Goal: Task Accomplishment & Management: Manage account settings

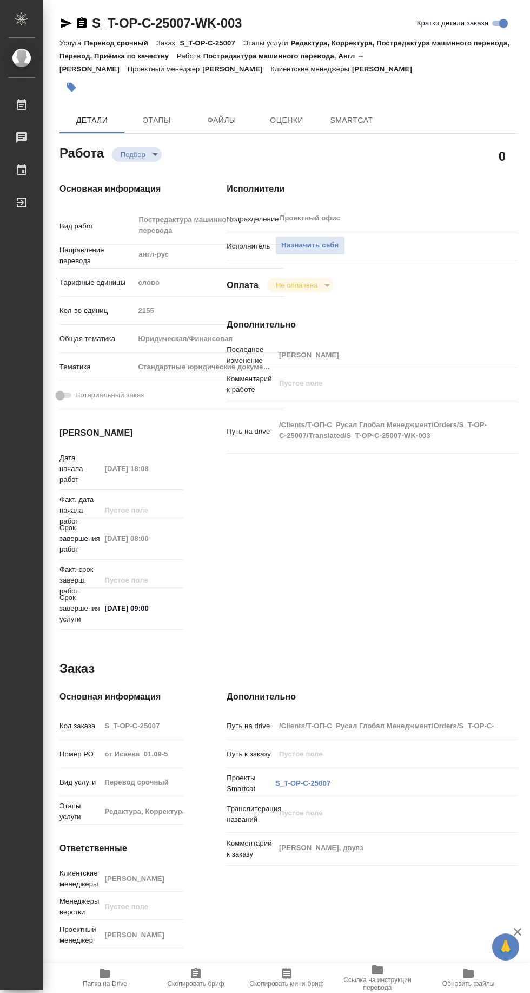
type textarea "x"
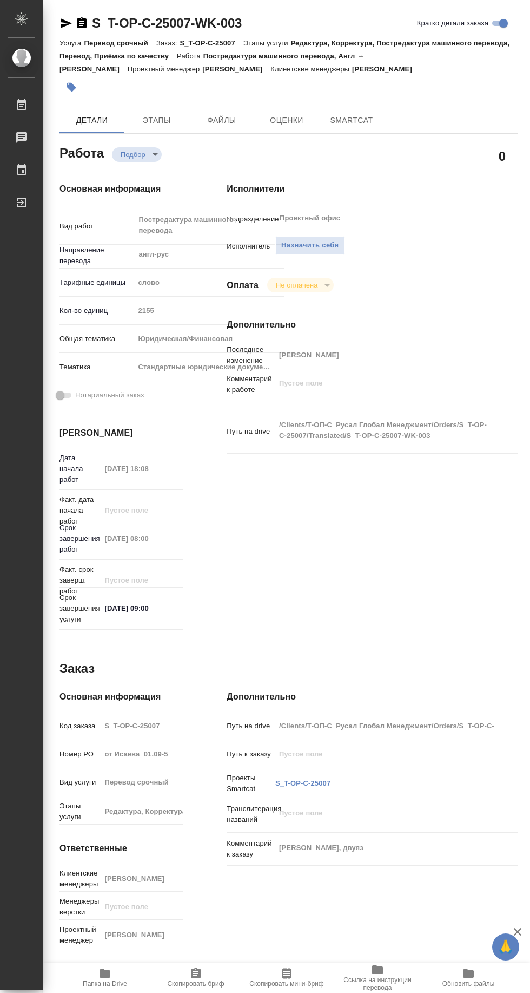
type textarea "x"
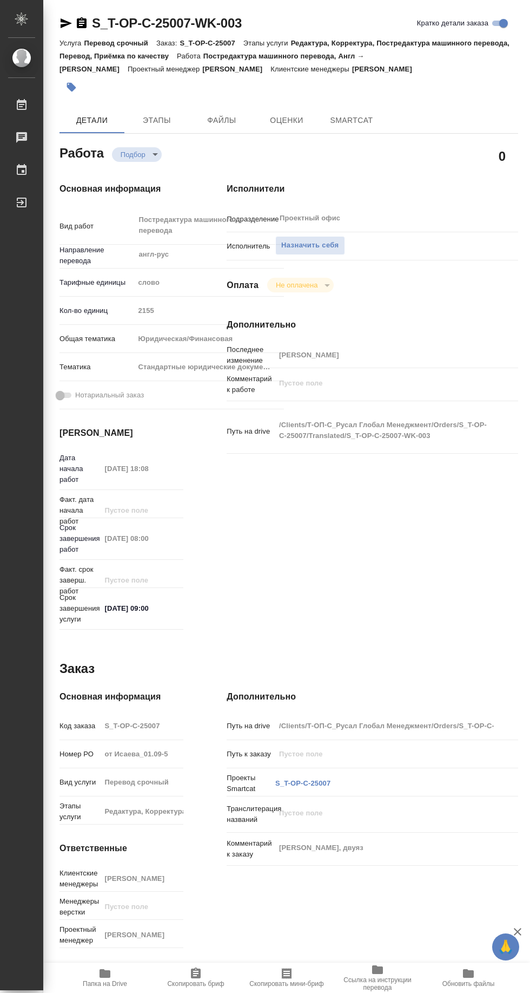
type textarea "x"
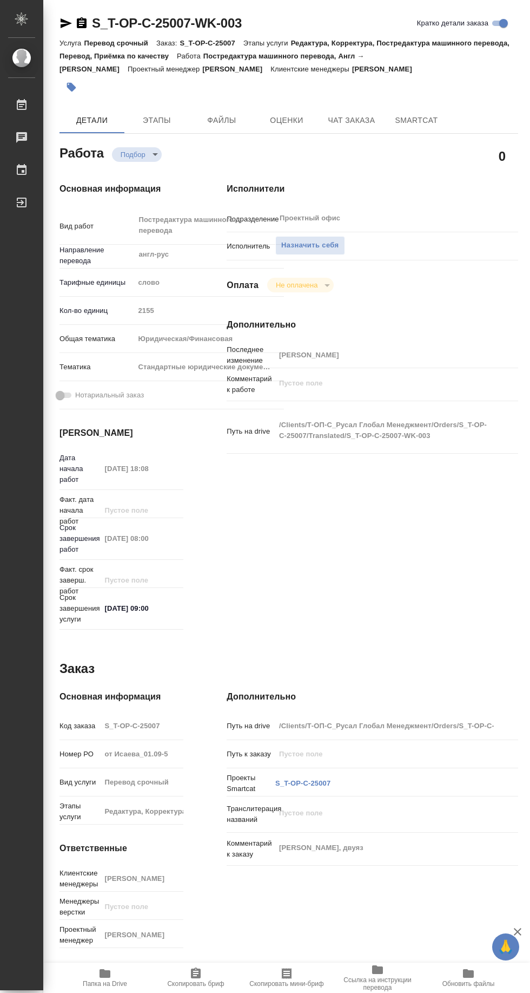
type textarea "x"
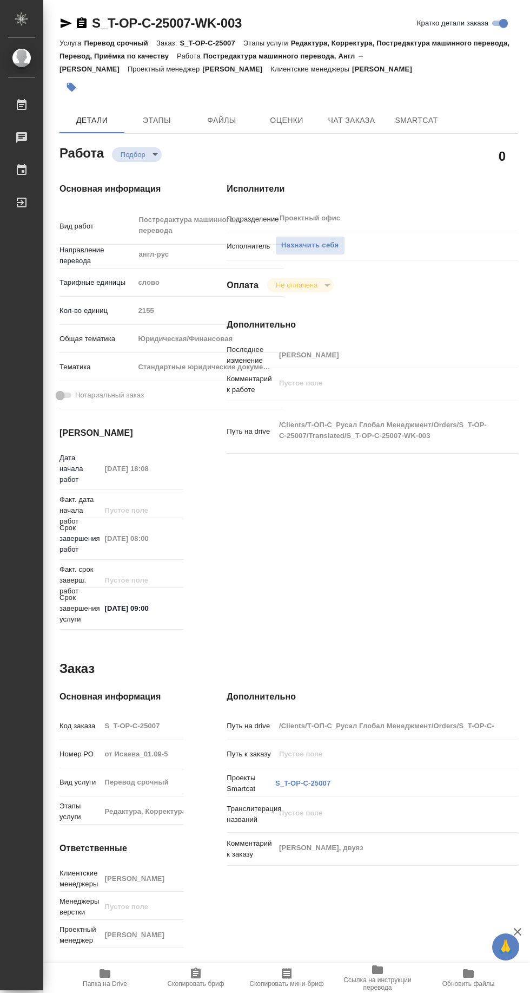
type textarea "x"
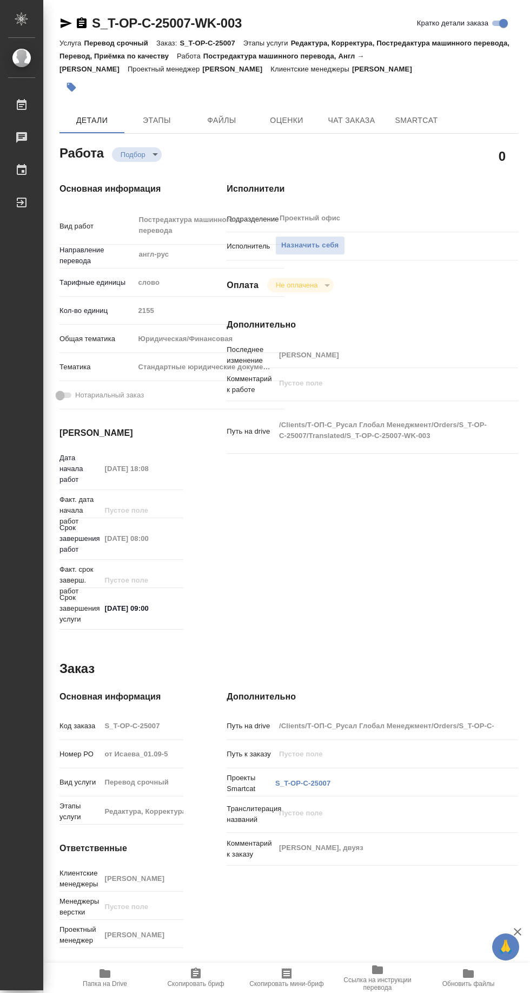
click at [107, 984] on span "Папка на Drive" at bounding box center [105, 984] width 44 height 8
type textarea "x"
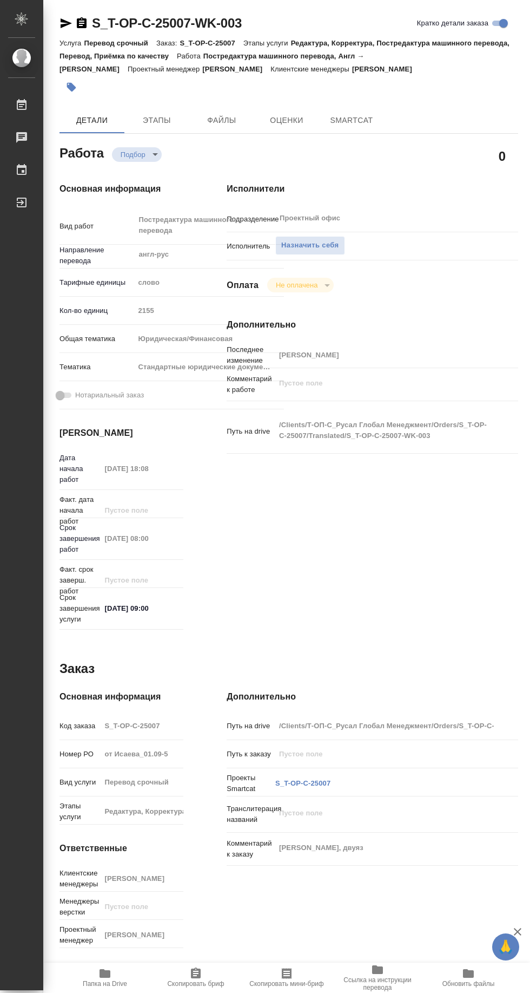
type textarea "x"
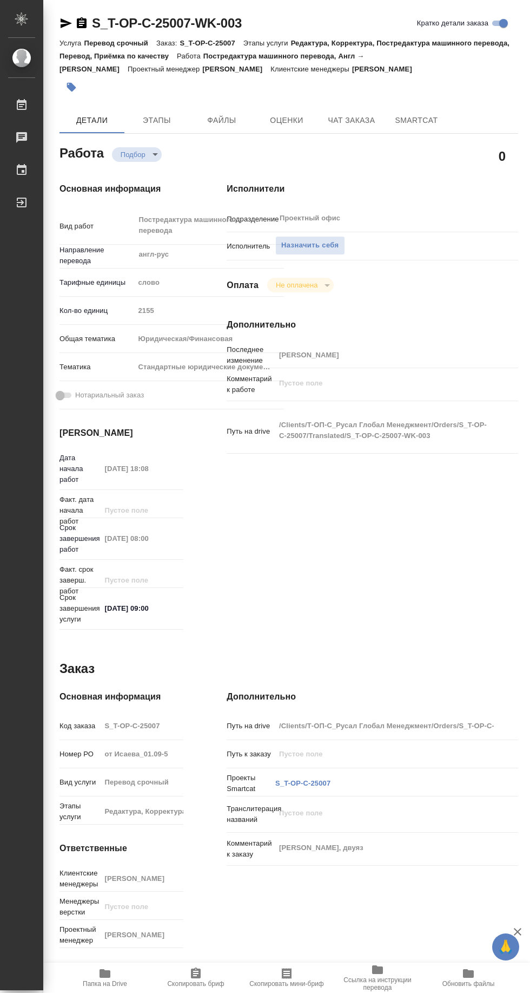
type textarea "x"
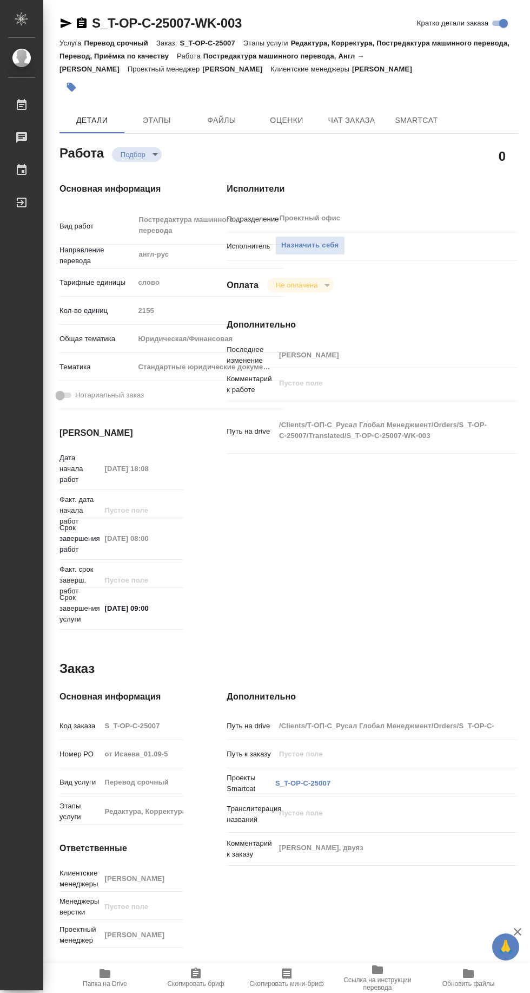
type textarea "x"
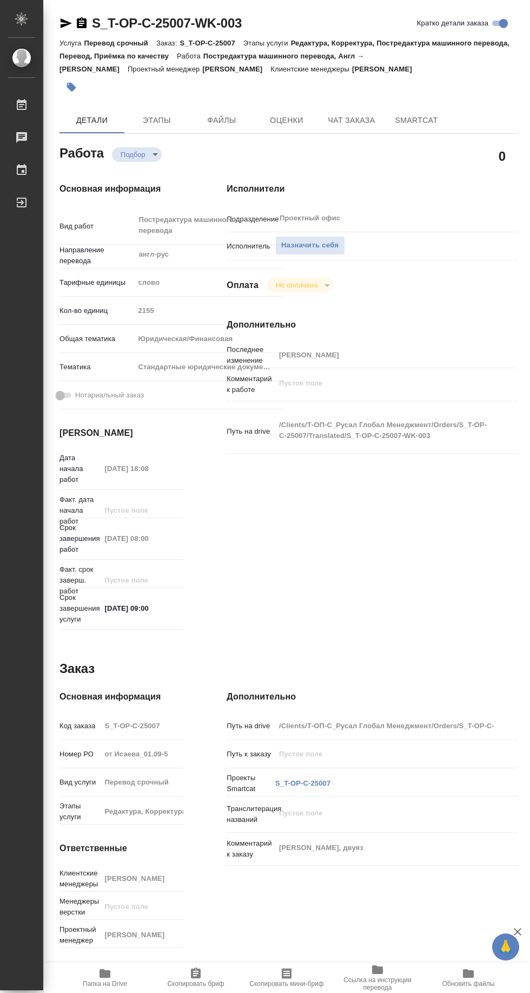
type textarea "x"
click at [323, 245] on span "Назначить себя" at bounding box center [309, 245] width 57 height 12
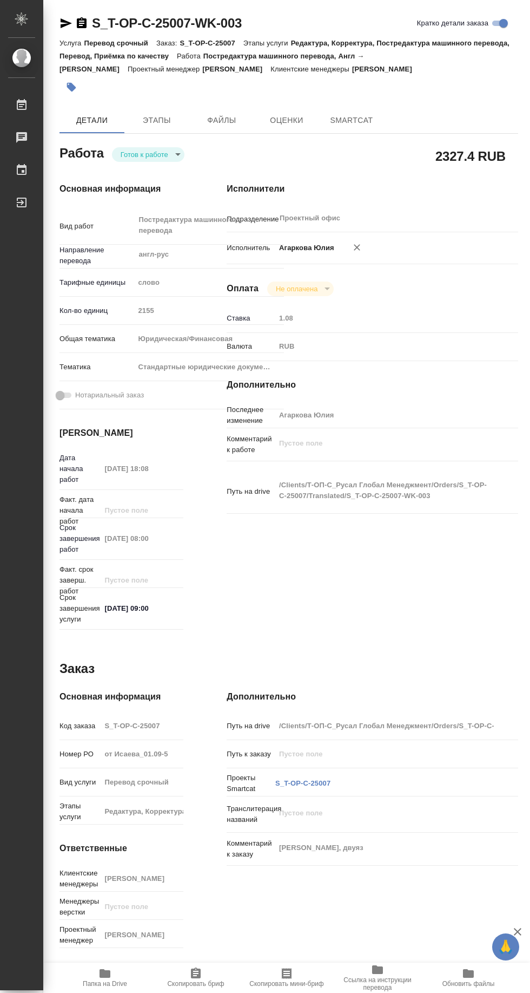
type textarea "x"
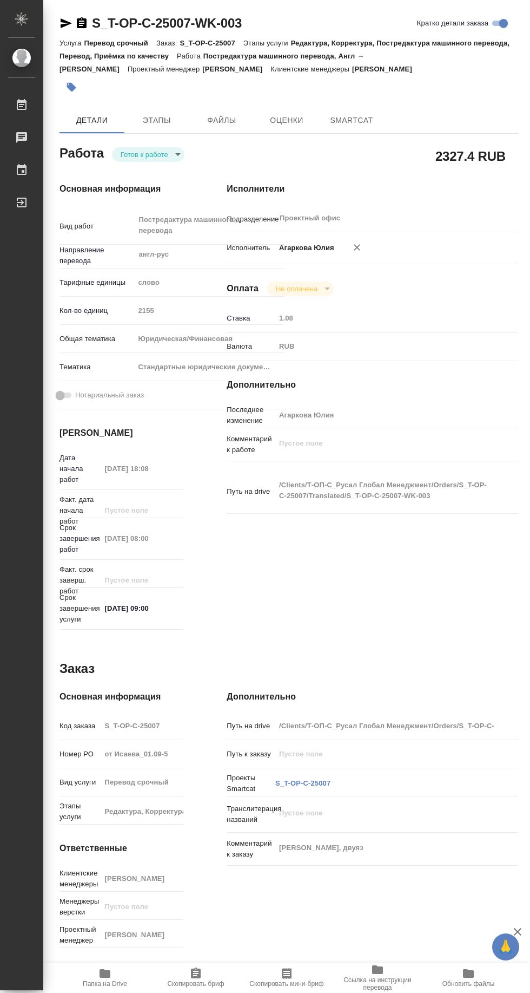
type textarea "x"
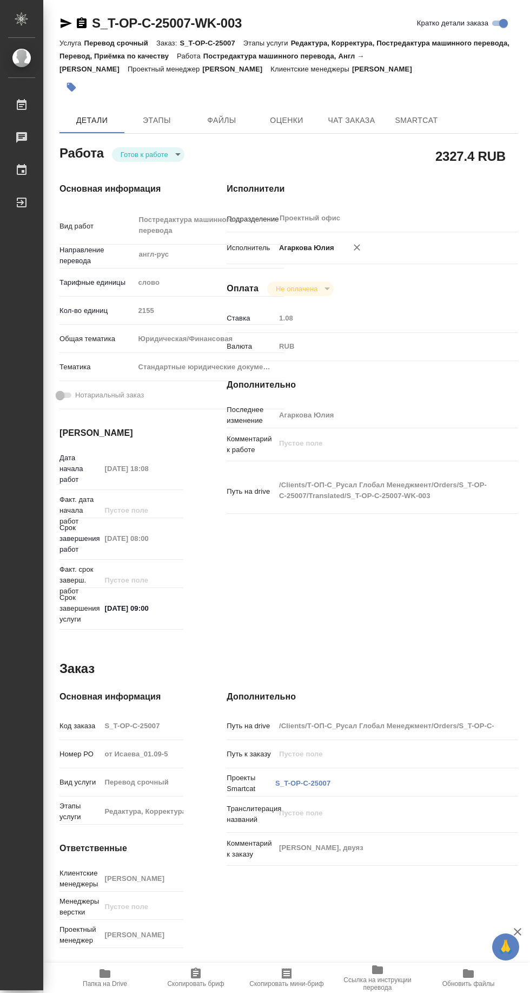
type textarea "x"
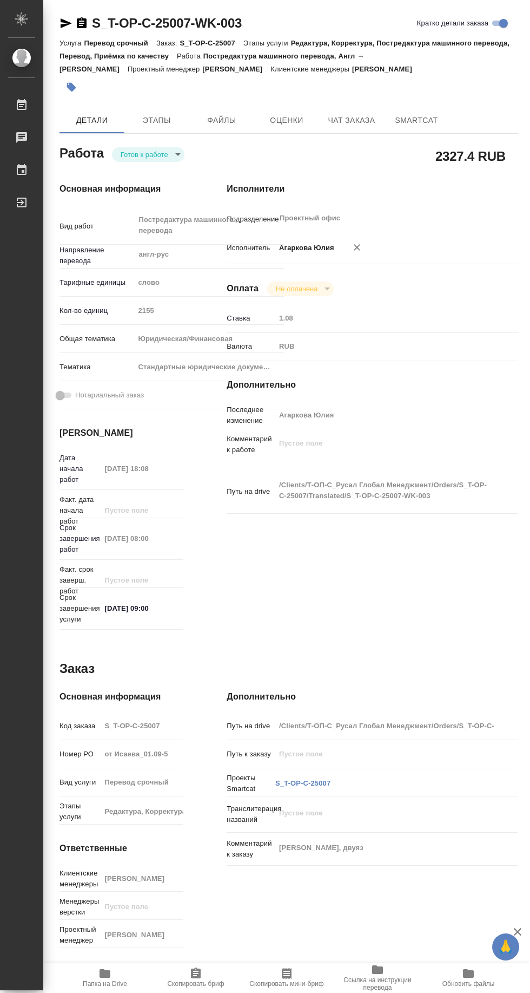
type textarea "x"
